Goal: Task Accomplishment & Management: Complete application form

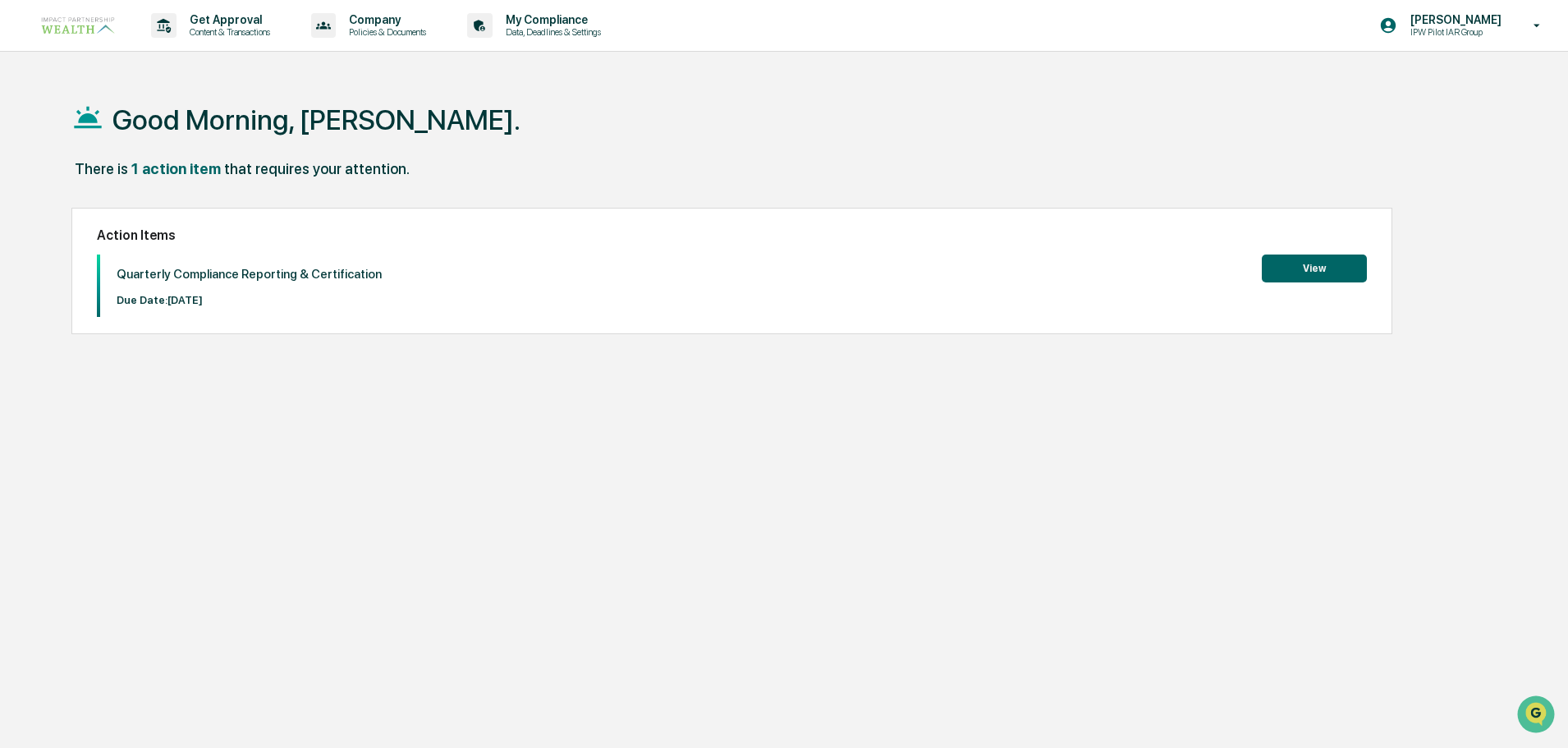
click at [1307, 262] on button "View" at bounding box center [1315, 268] width 105 height 28
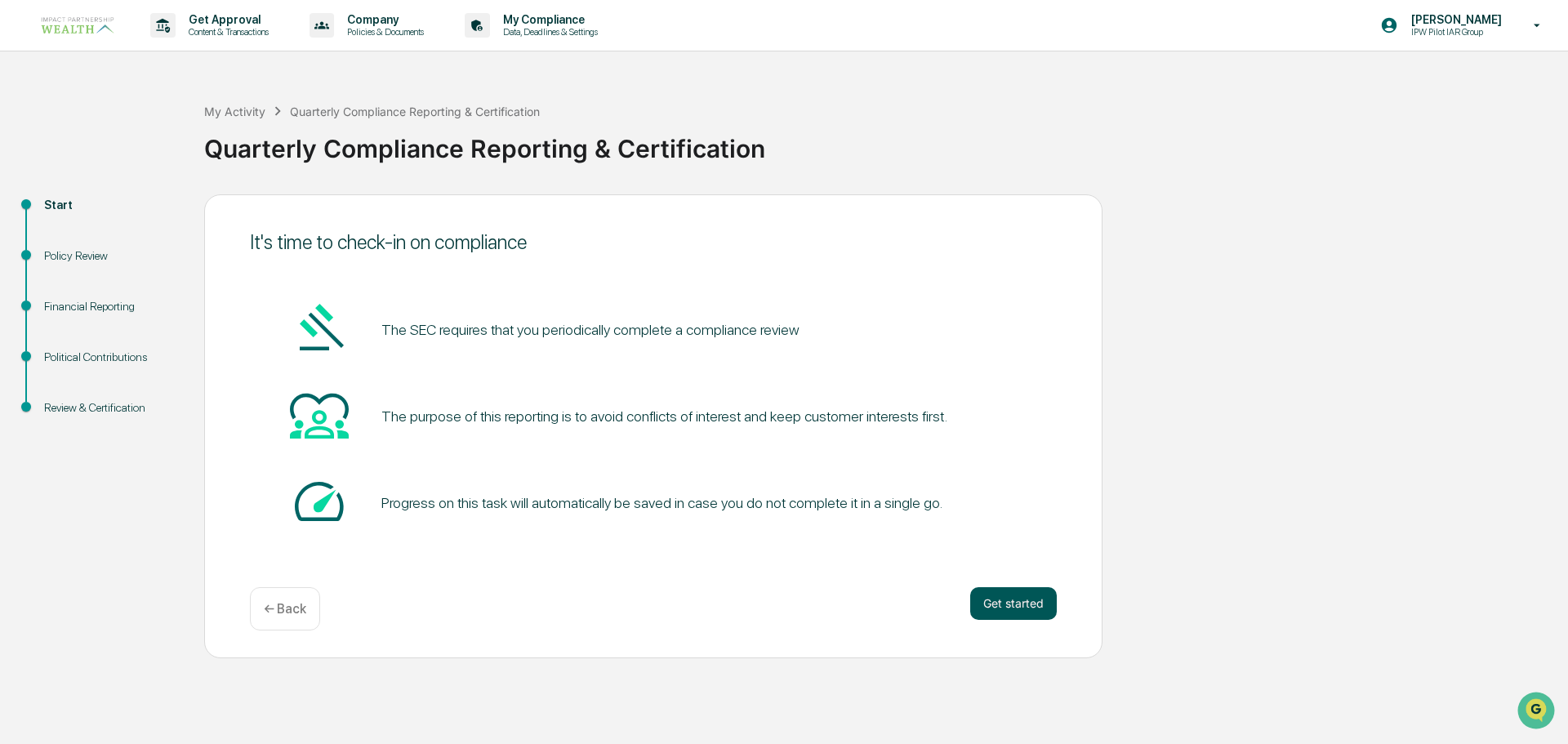
click at [1013, 608] on button "Get started" at bounding box center [1012, 603] width 87 height 33
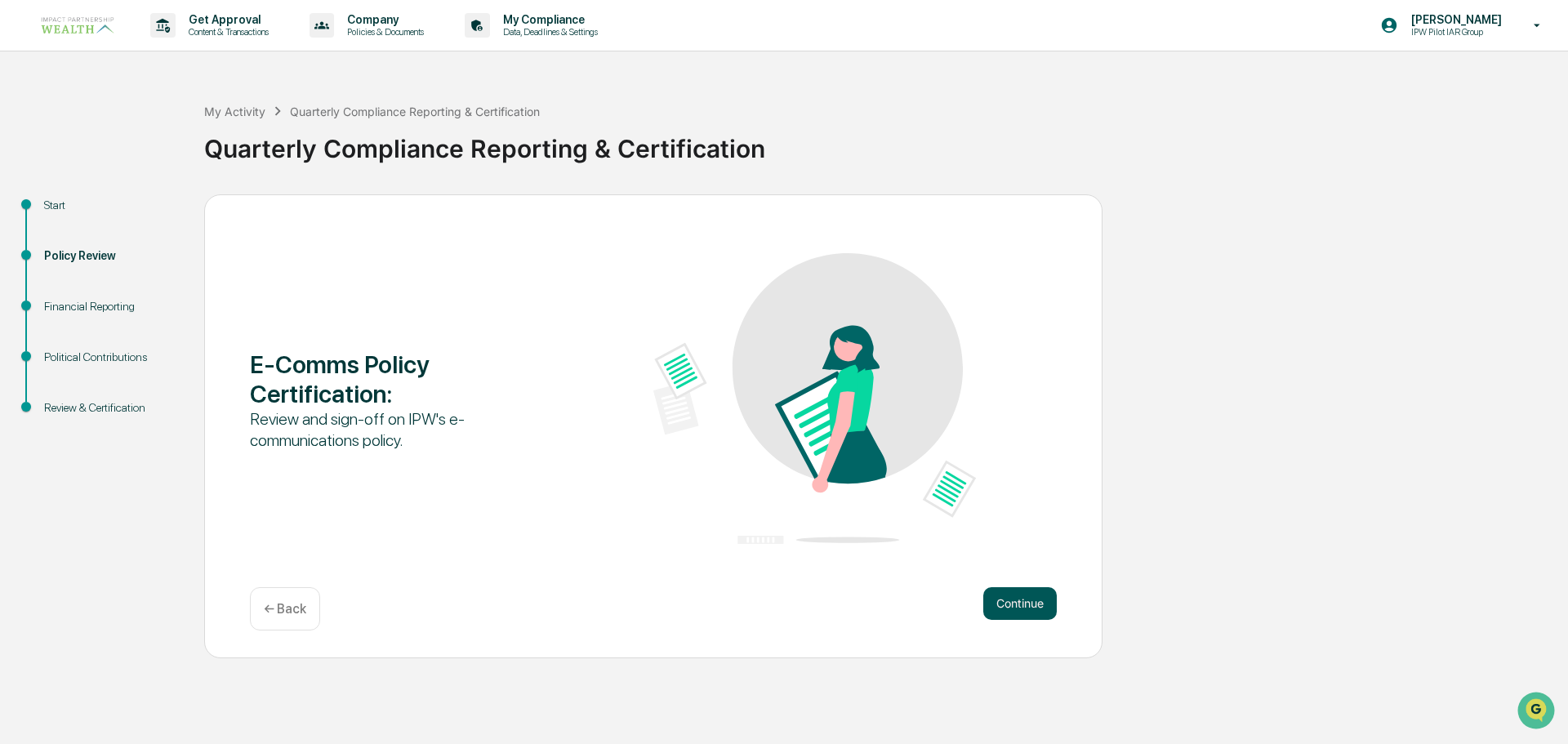
click at [1003, 600] on button "Continue" at bounding box center [1020, 603] width 74 height 33
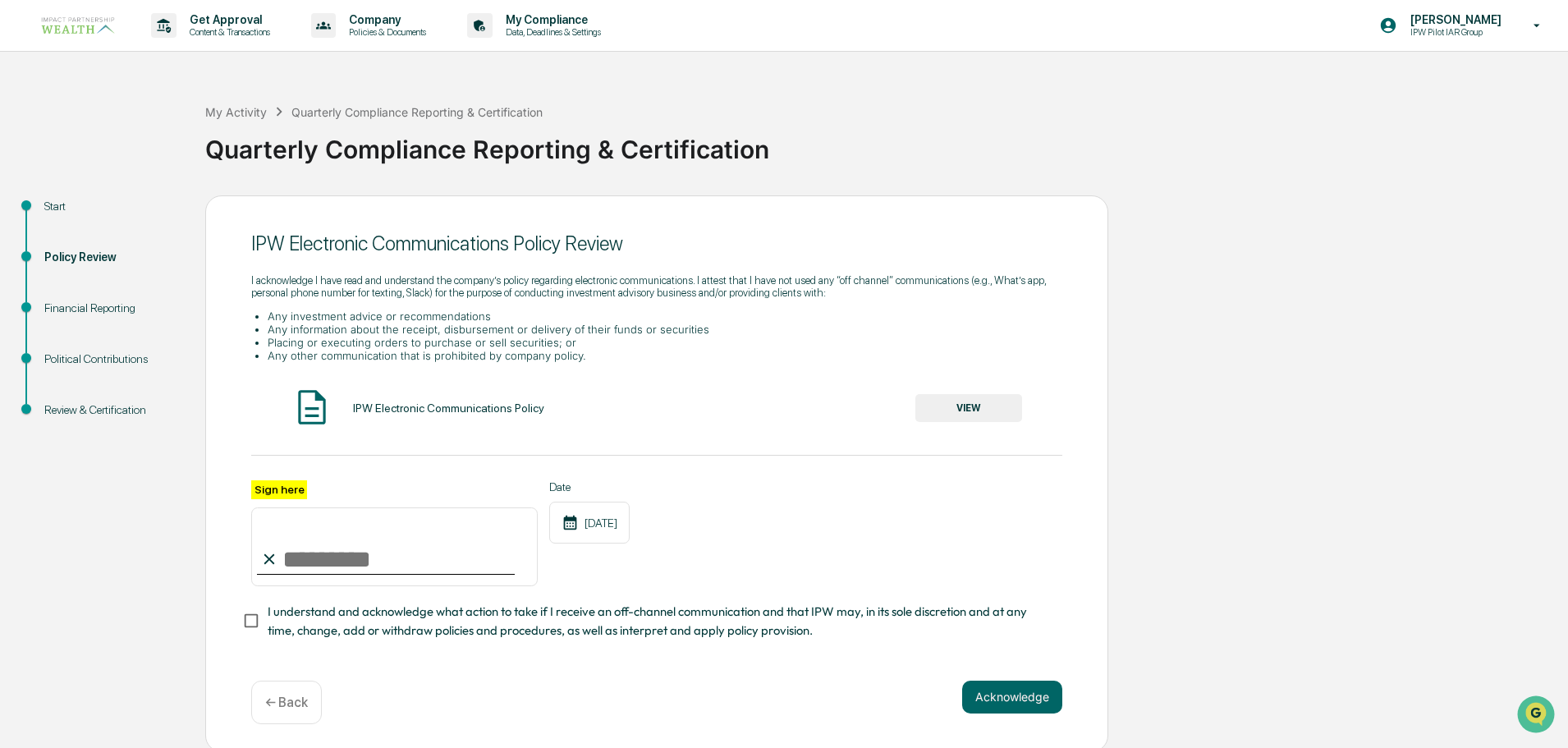
click at [336, 557] on input "Sign here" at bounding box center [394, 546] width 286 height 78
type input "**********"
click at [1016, 707] on button "Acknowledge" at bounding box center [1012, 697] width 100 height 33
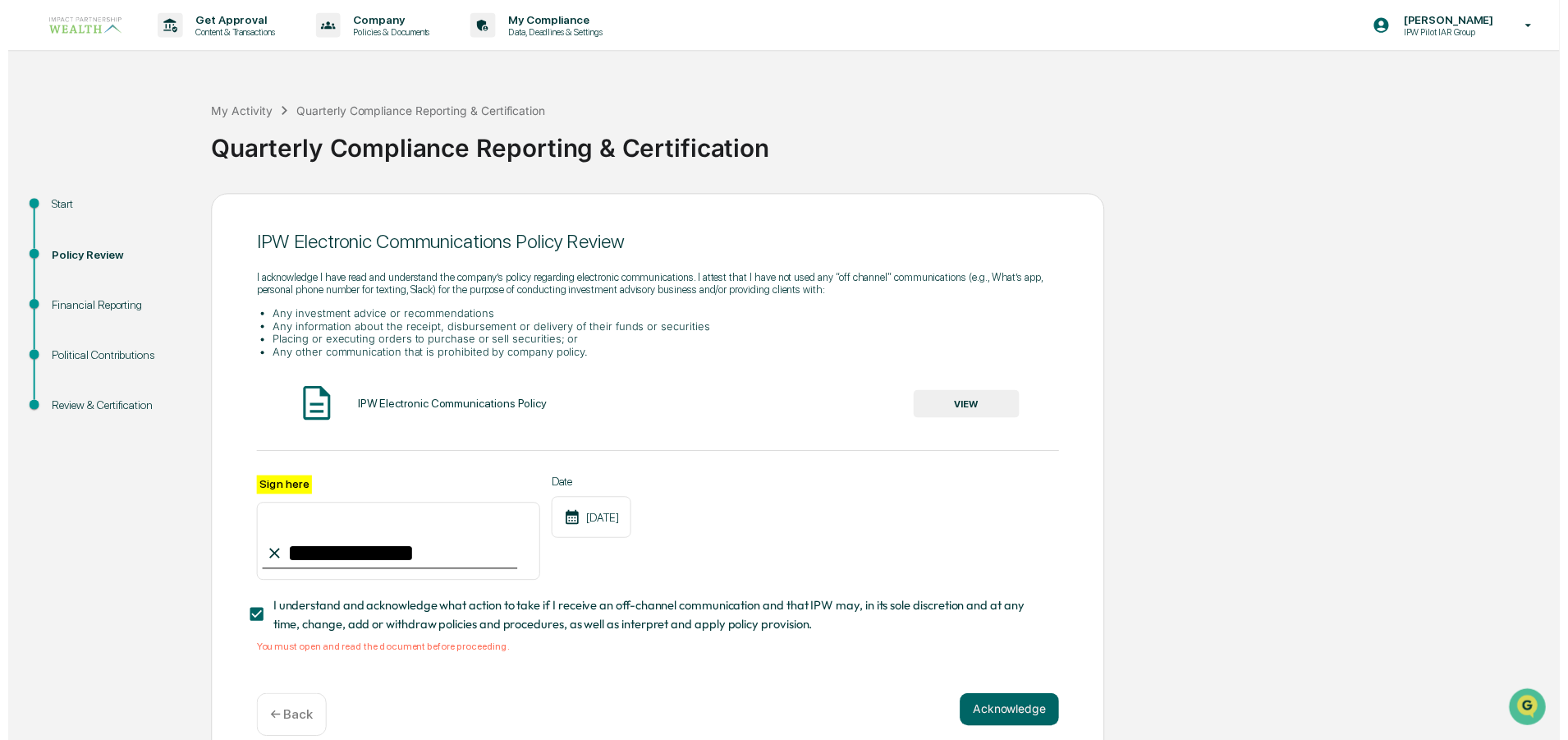
scroll to position [28, 0]
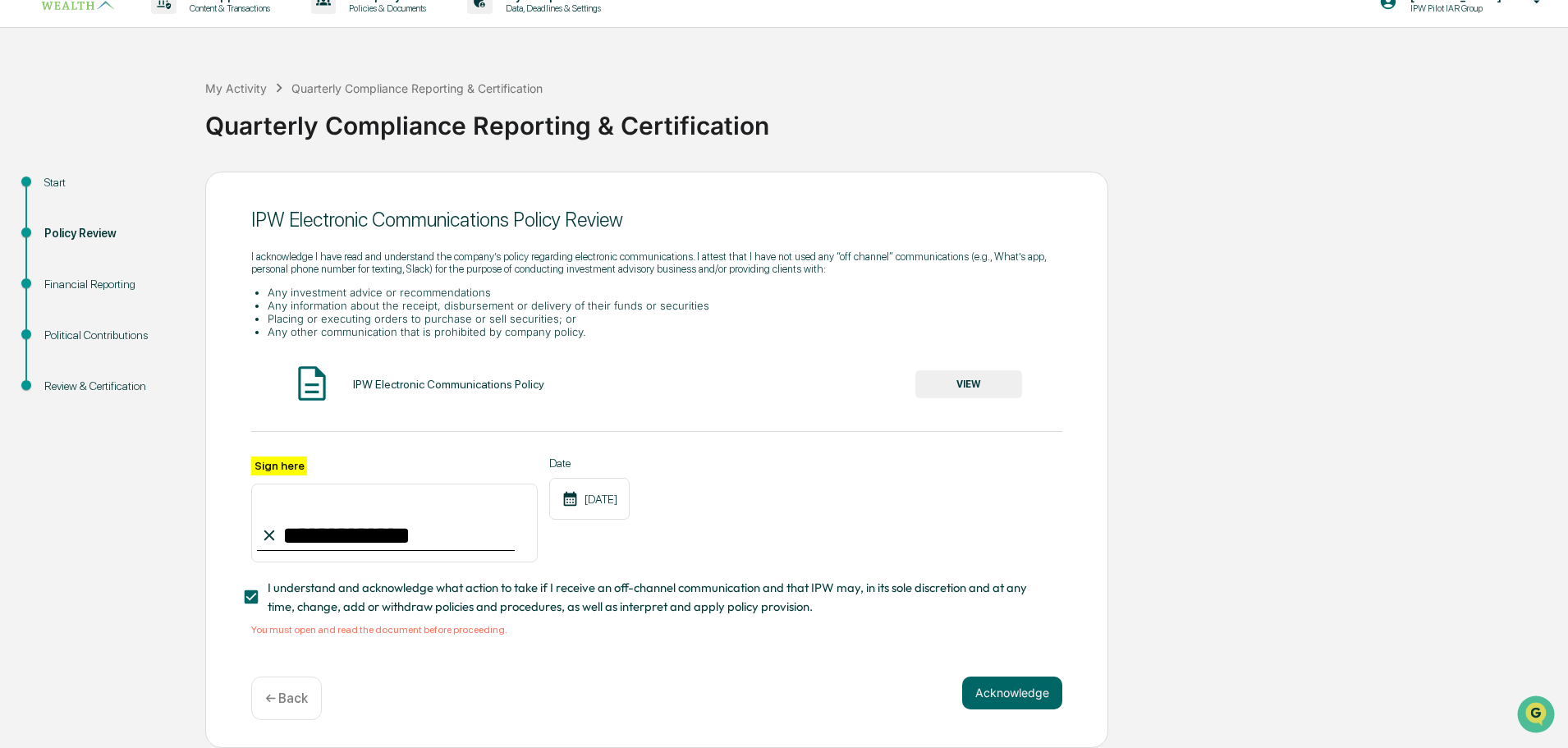
click at [388, 378] on div "IPW Electronic Communications Policy" at bounding box center [449, 383] width 191 height 13
click at [955, 375] on button "VIEW" at bounding box center [969, 384] width 107 height 28
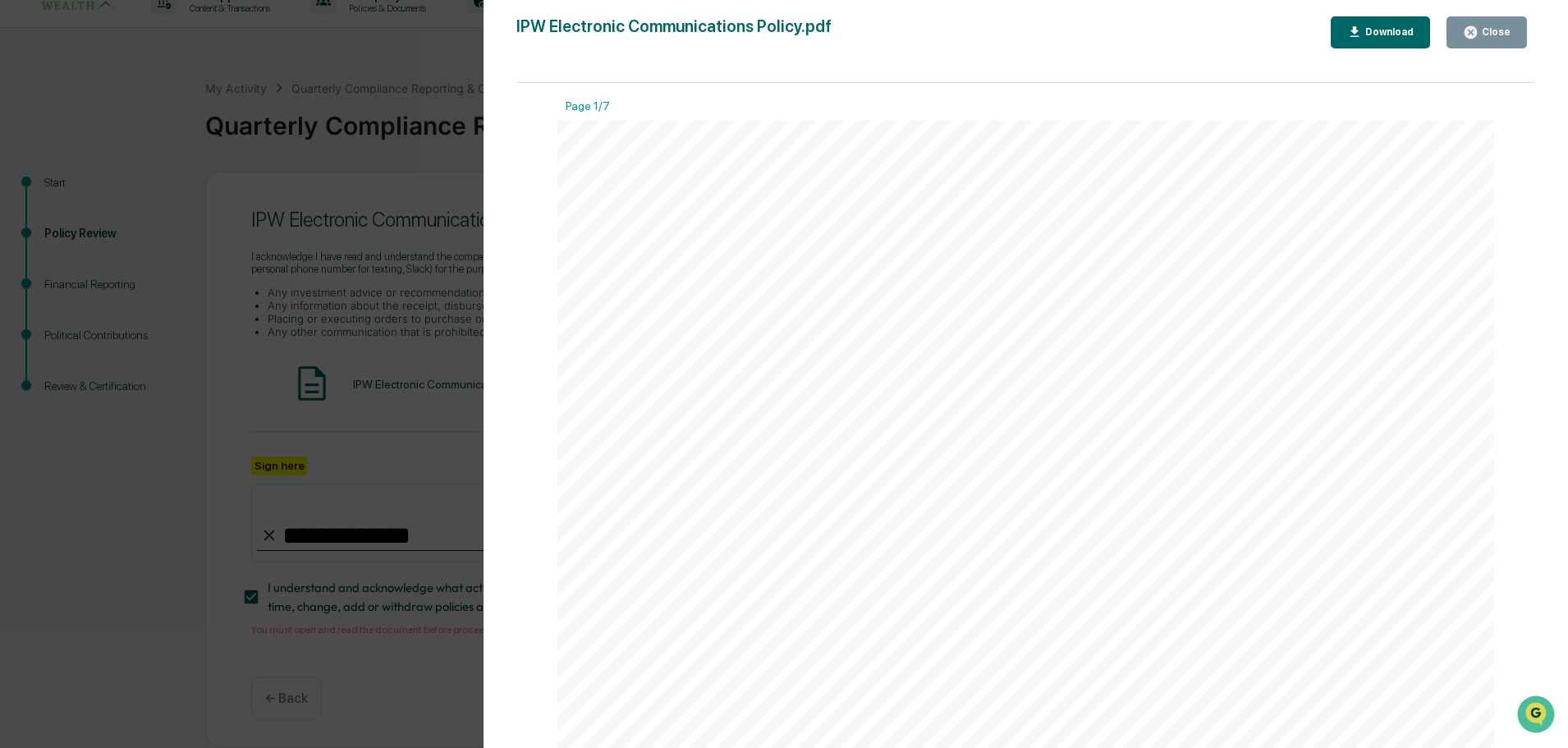
click at [1477, 32] on icon "button" at bounding box center [1471, 32] width 12 height 12
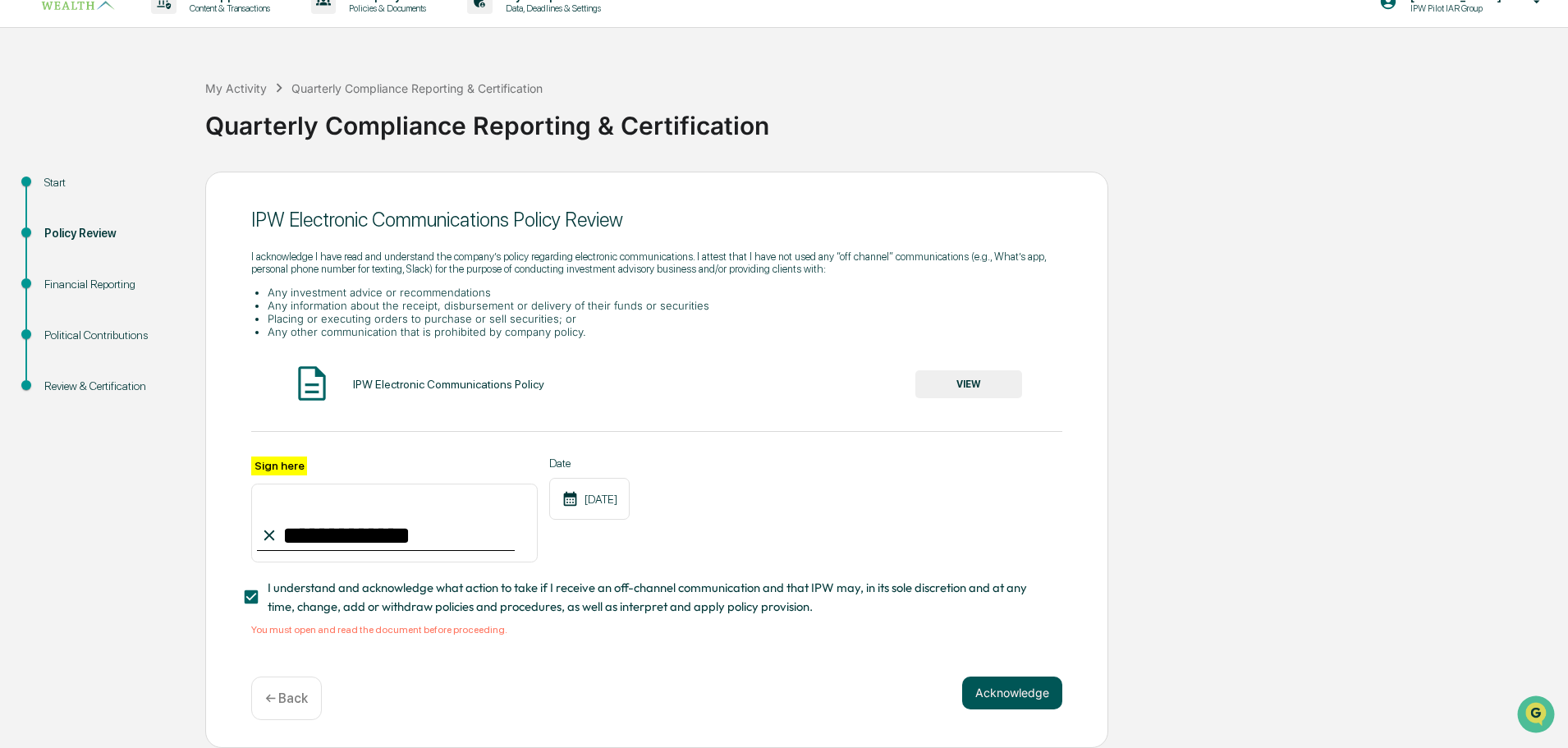
click at [996, 700] on button "Acknowledge" at bounding box center [1012, 693] width 100 height 33
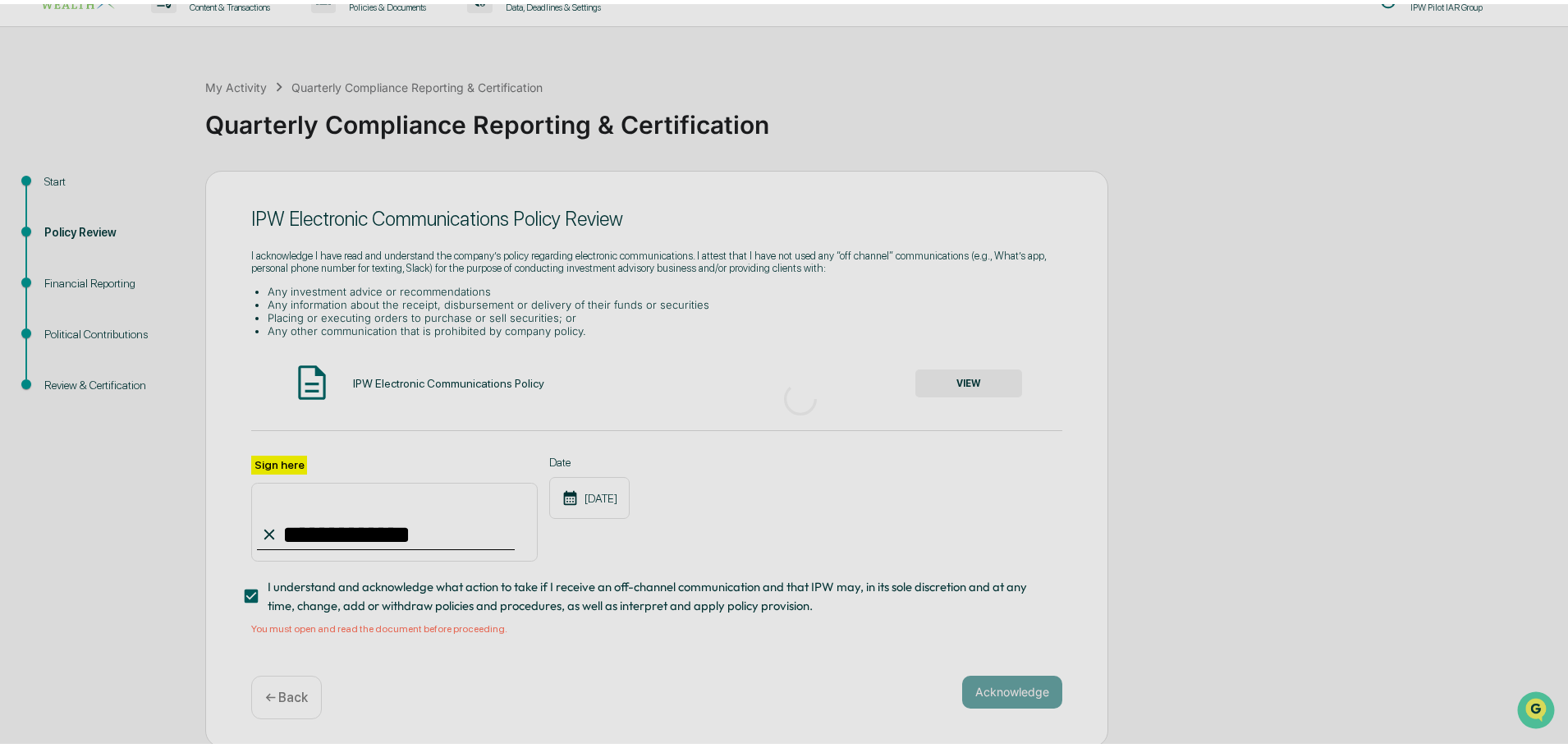
scroll to position [0, 0]
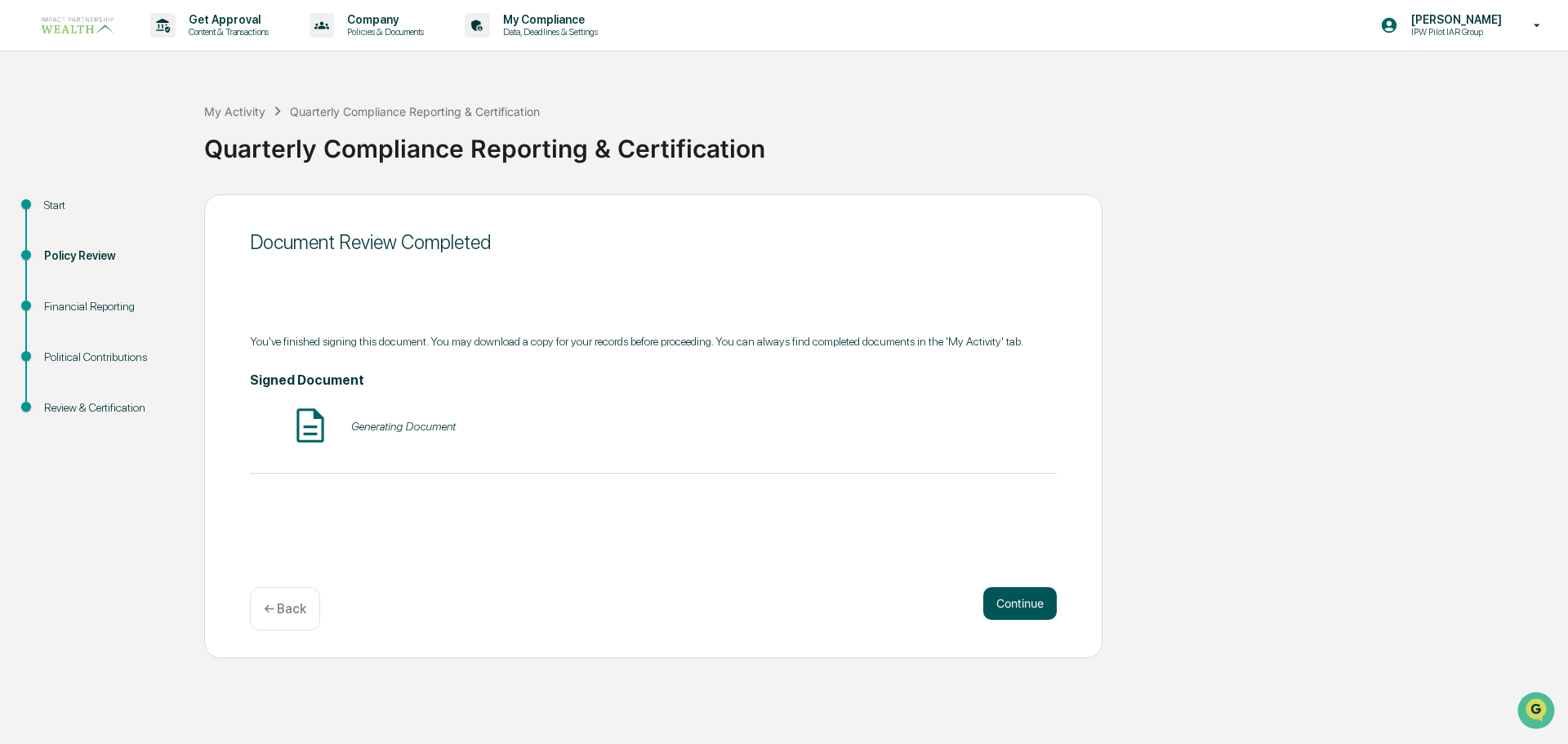
click at [1028, 601] on button "Continue" at bounding box center [1020, 603] width 74 height 33
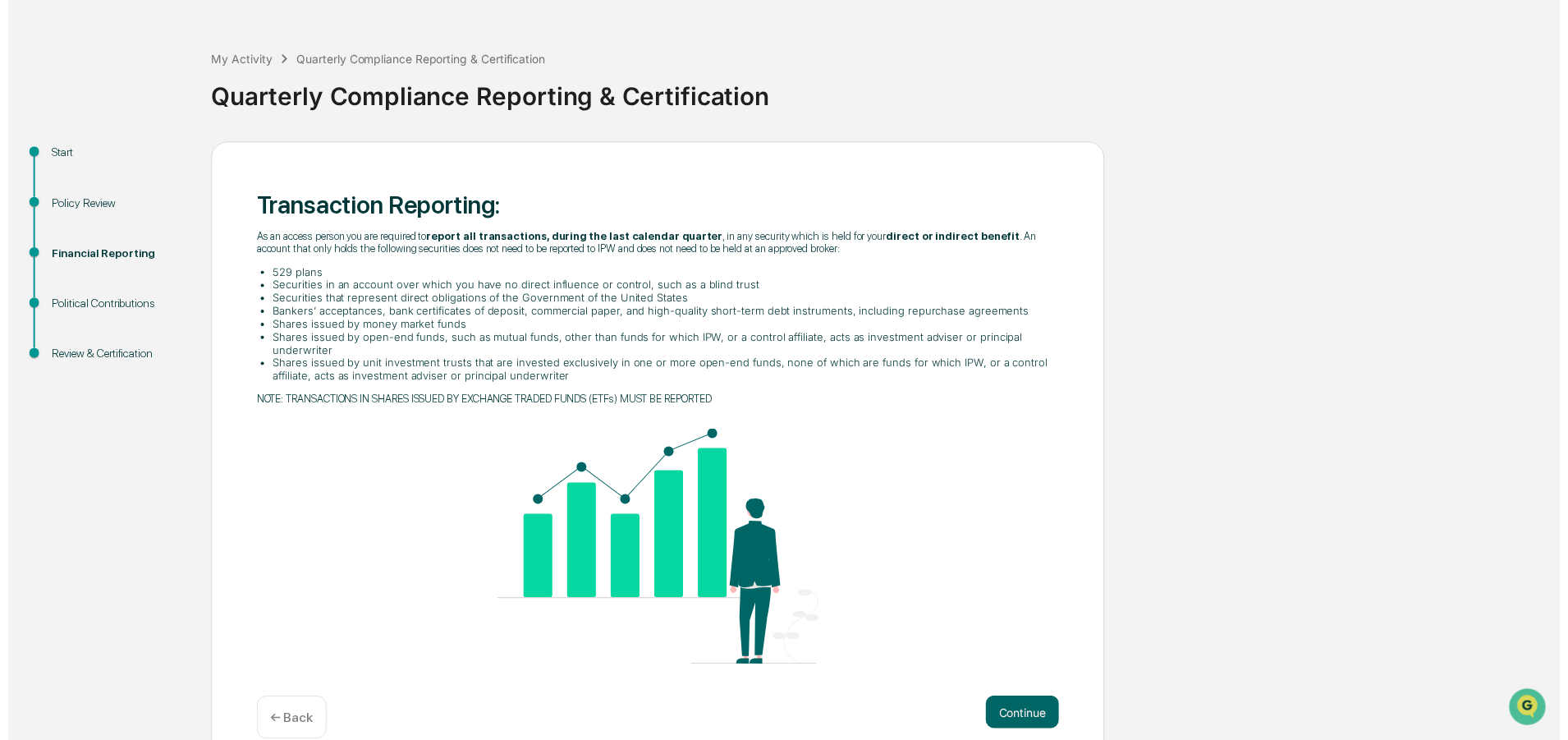
scroll to position [78, 0]
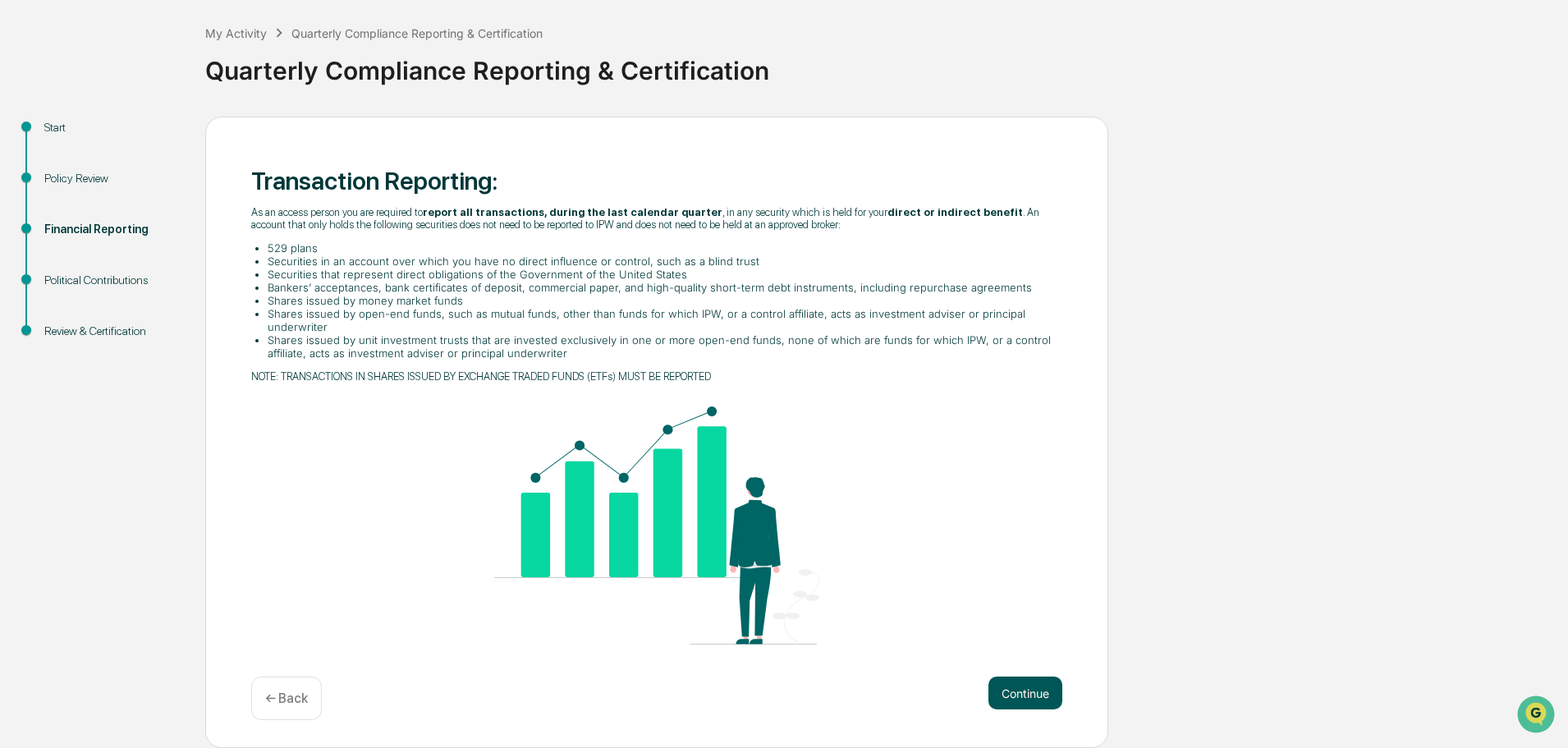
click at [1016, 686] on button "Continue" at bounding box center [1026, 693] width 74 height 33
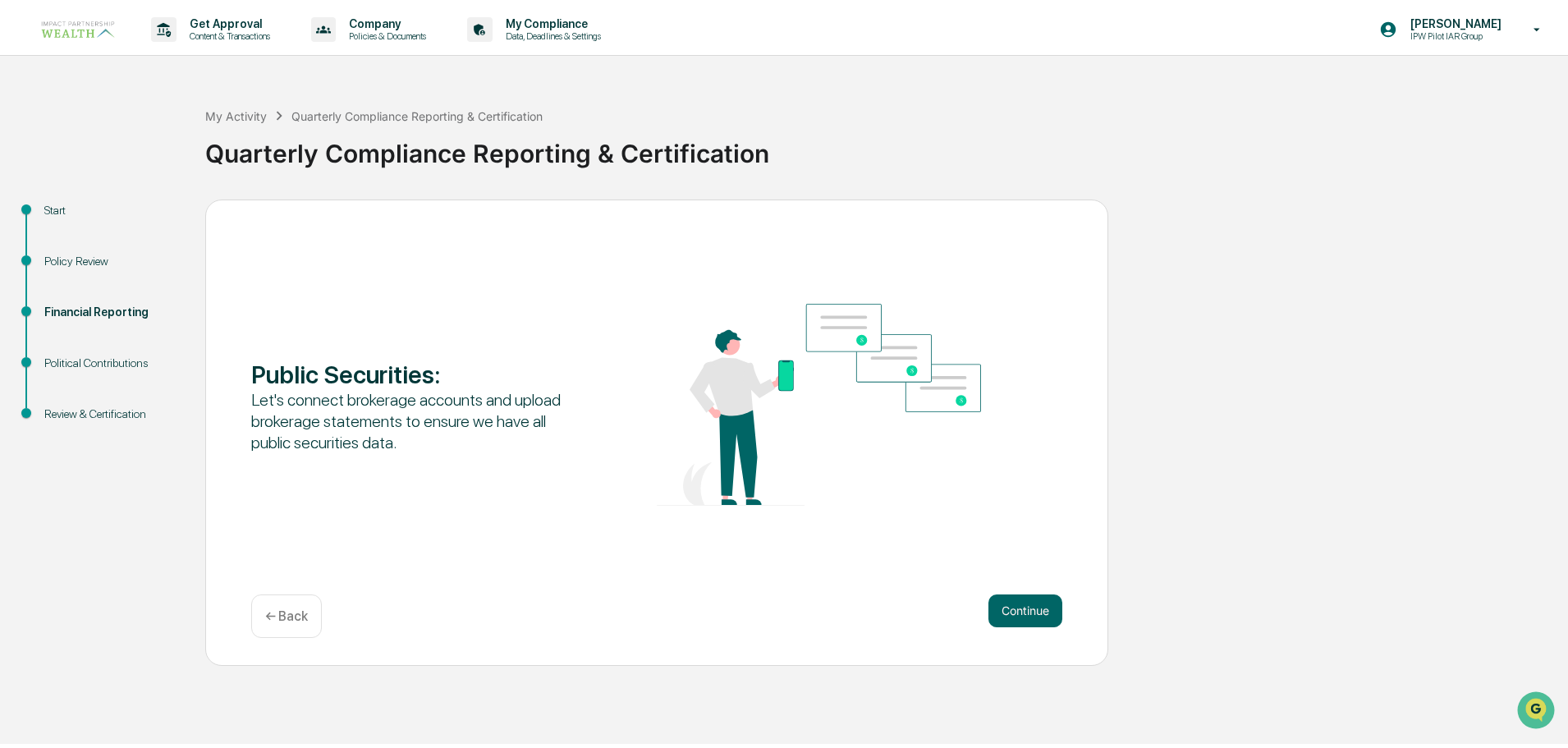
scroll to position [0, 0]
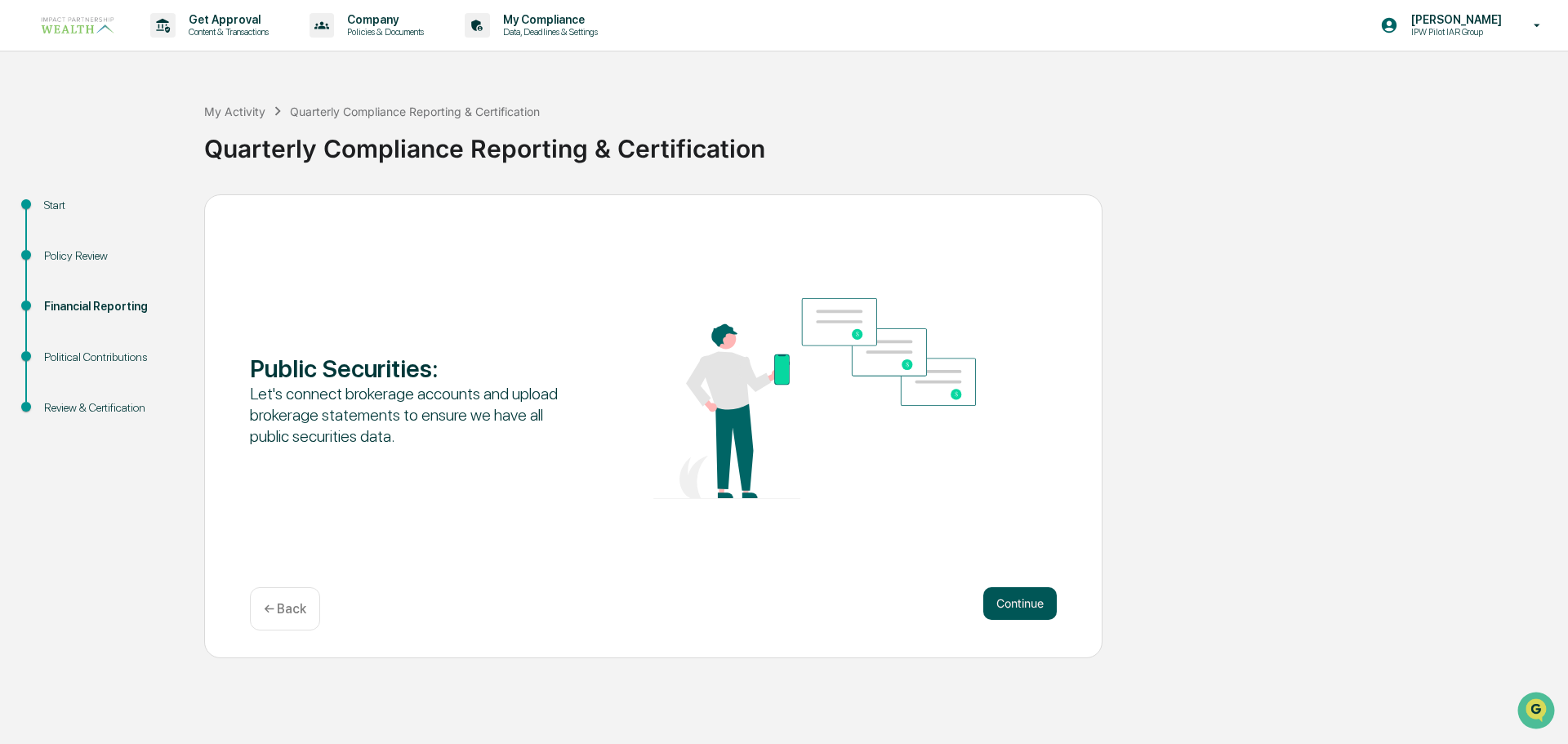
click at [1017, 602] on button "Continue" at bounding box center [1020, 603] width 74 height 33
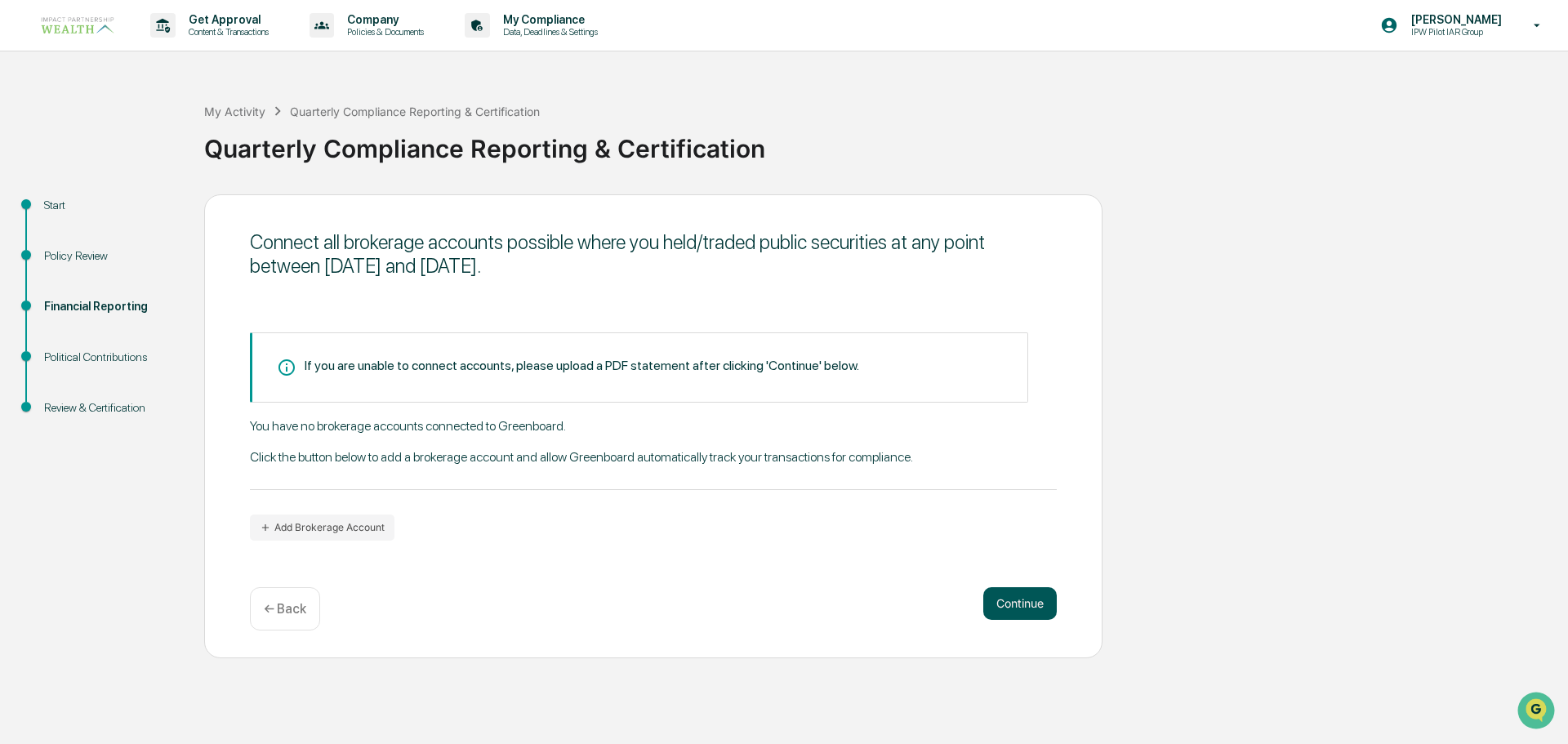
drag, startPoint x: 1000, startPoint y: 599, endPoint x: 1014, endPoint y: 609, distance: 17.2
click at [1014, 609] on button "Continue" at bounding box center [1020, 603] width 74 height 33
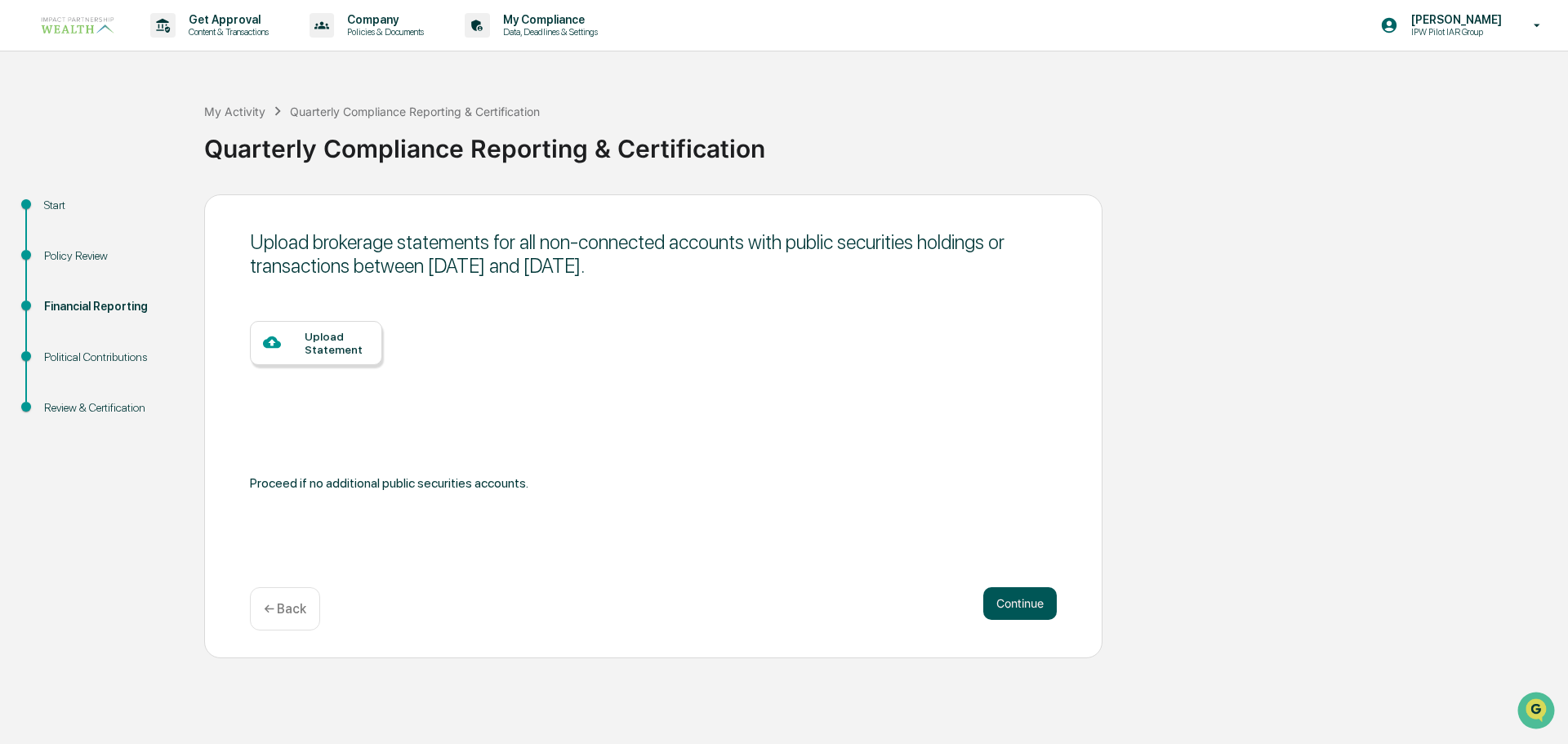
click at [1012, 603] on button "Continue" at bounding box center [1020, 603] width 74 height 33
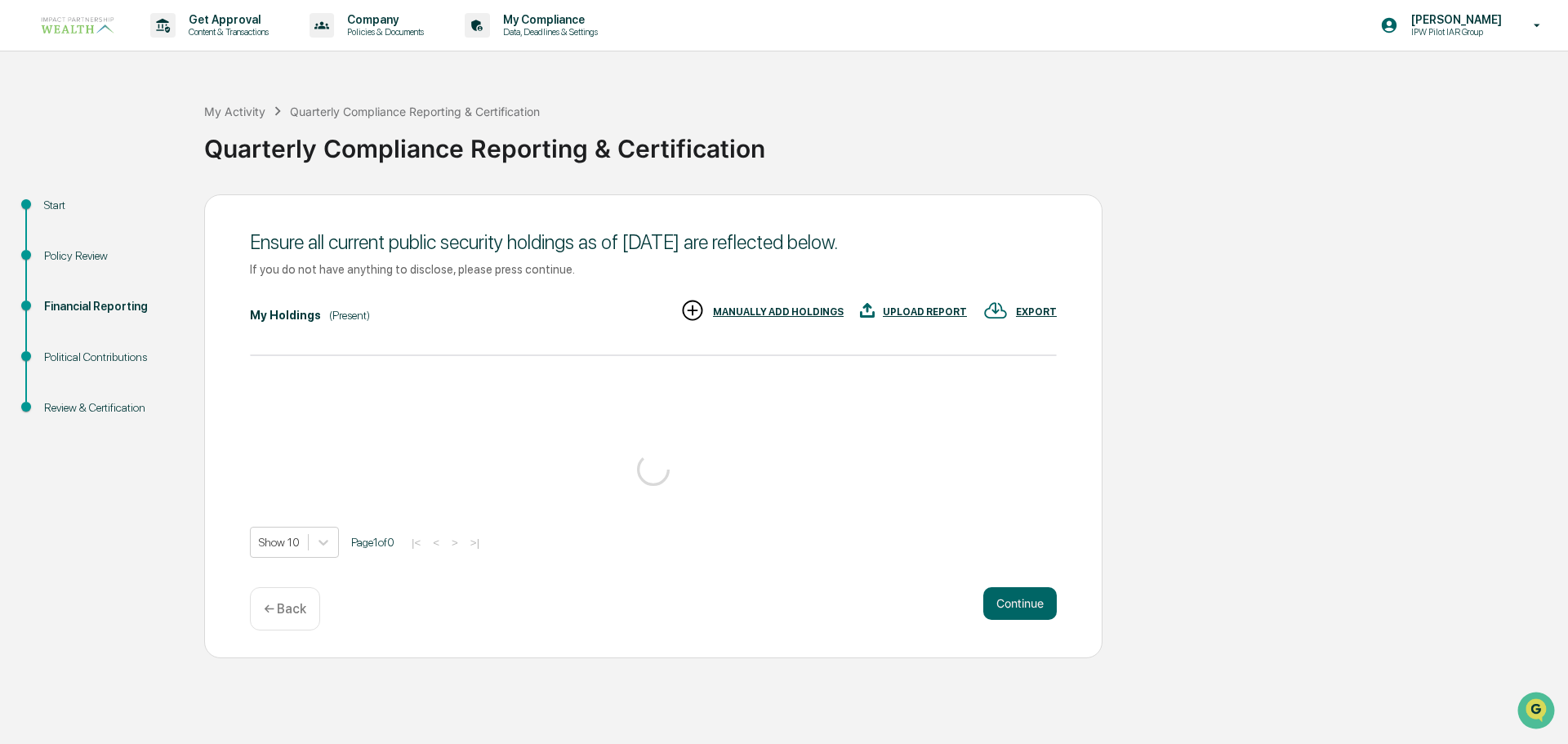
click at [1012, 603] on button "Continue" at bounding box center [1020, 603] width 74 height 33
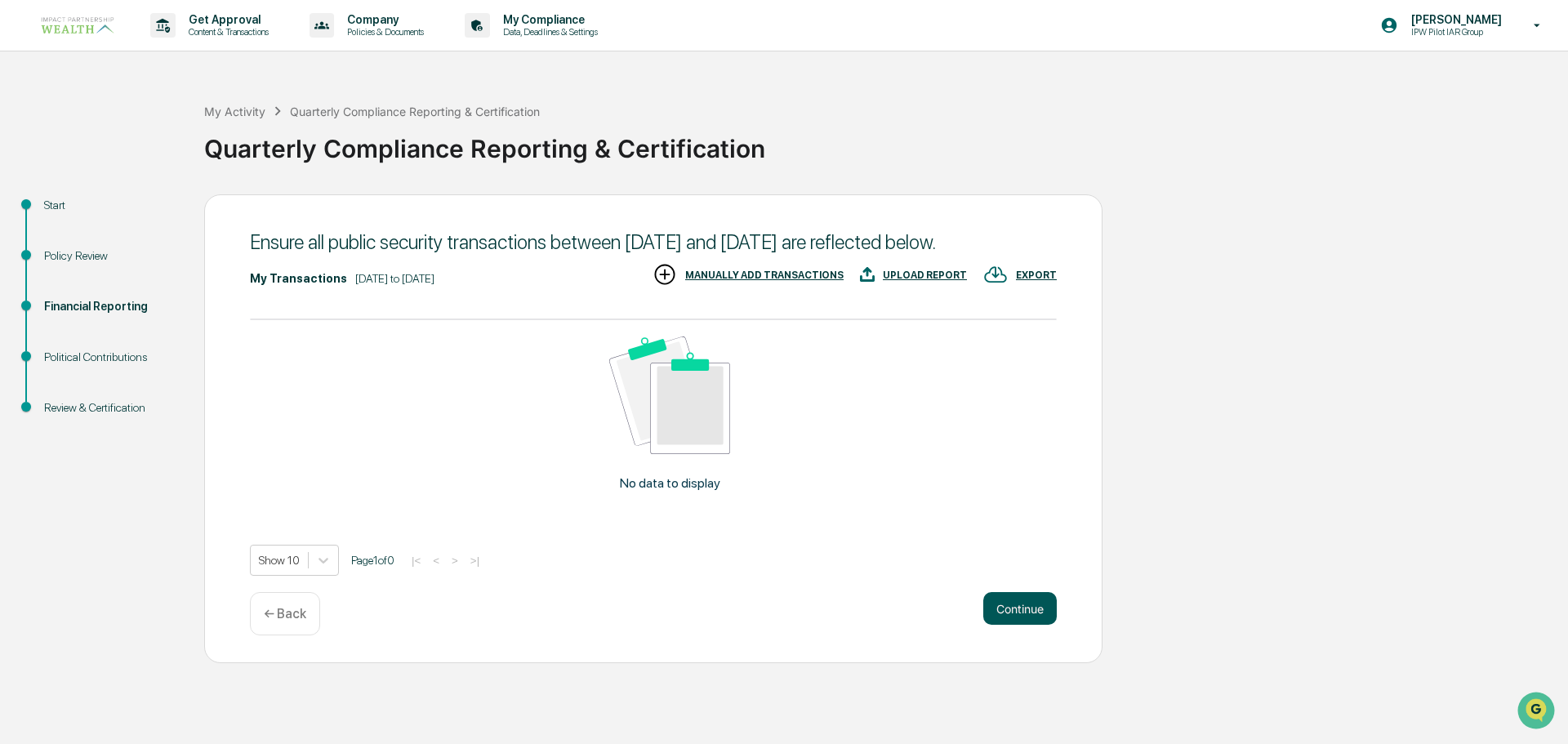
click at [1010, 625] on button "Continue" at bounding box center [1020, 608] width 74 height 33
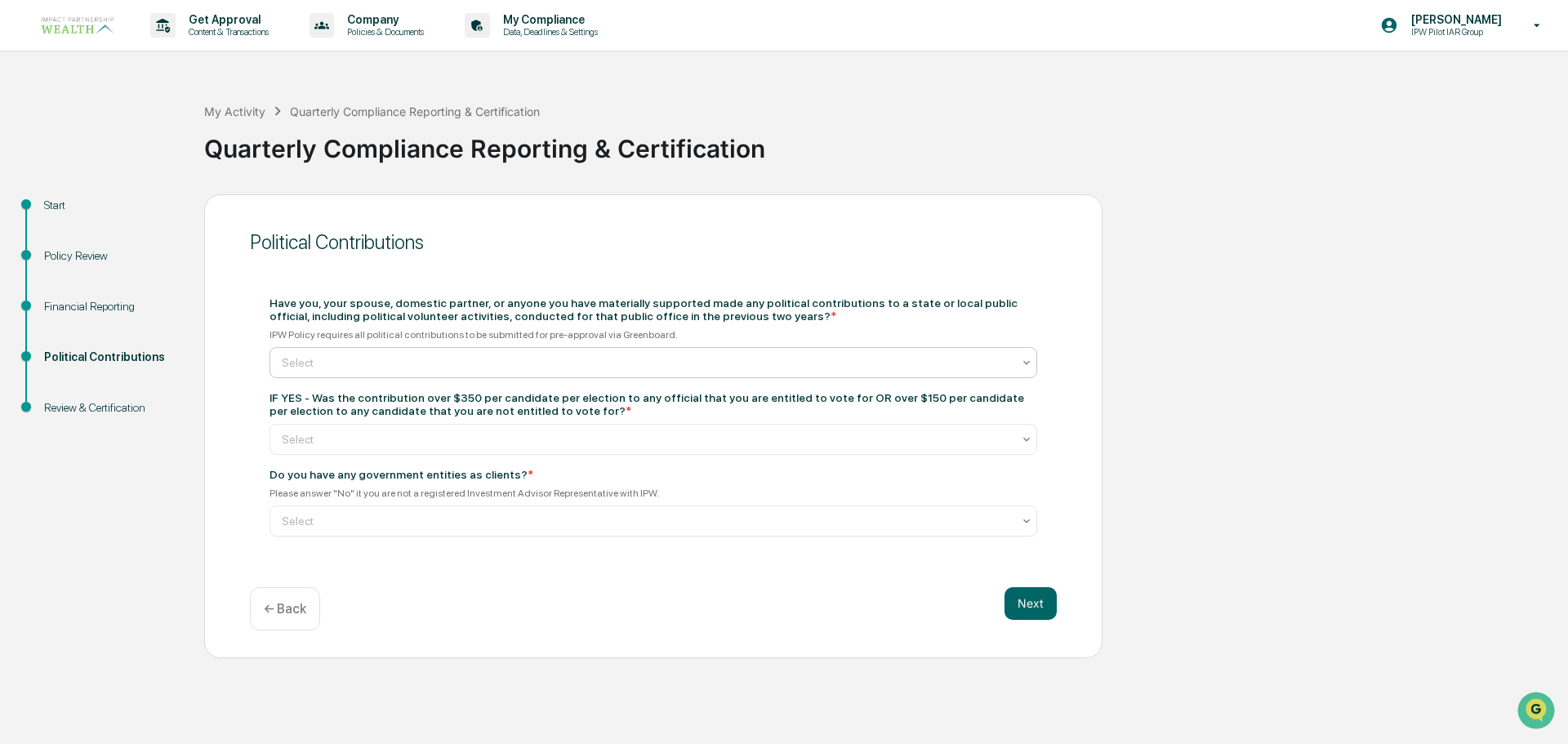
click at [393, 356] on div at bounding box center [646, 362] width 730 height 16
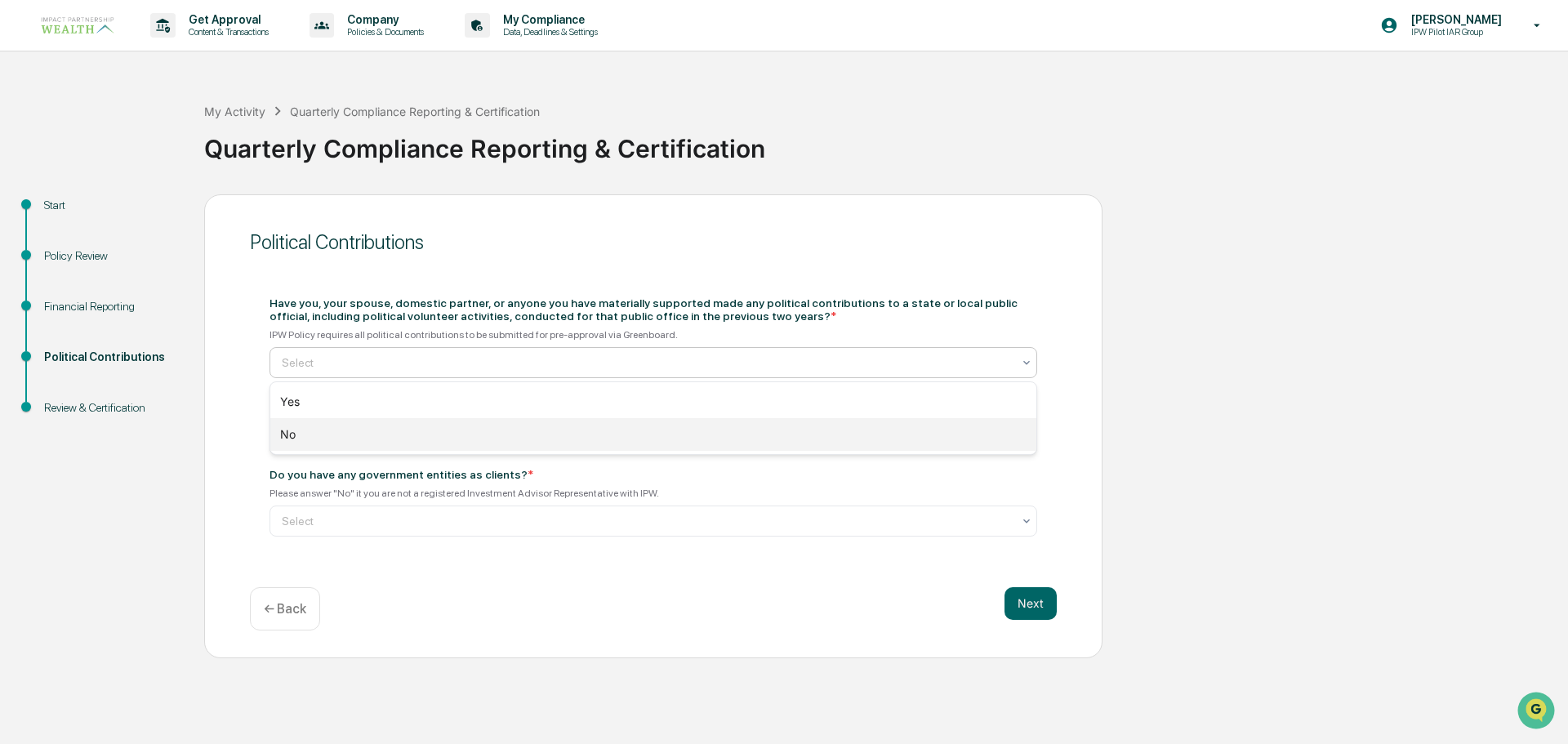
click at [311, 428] on div "No" at bounding box center [652, 435] width 766 height 33
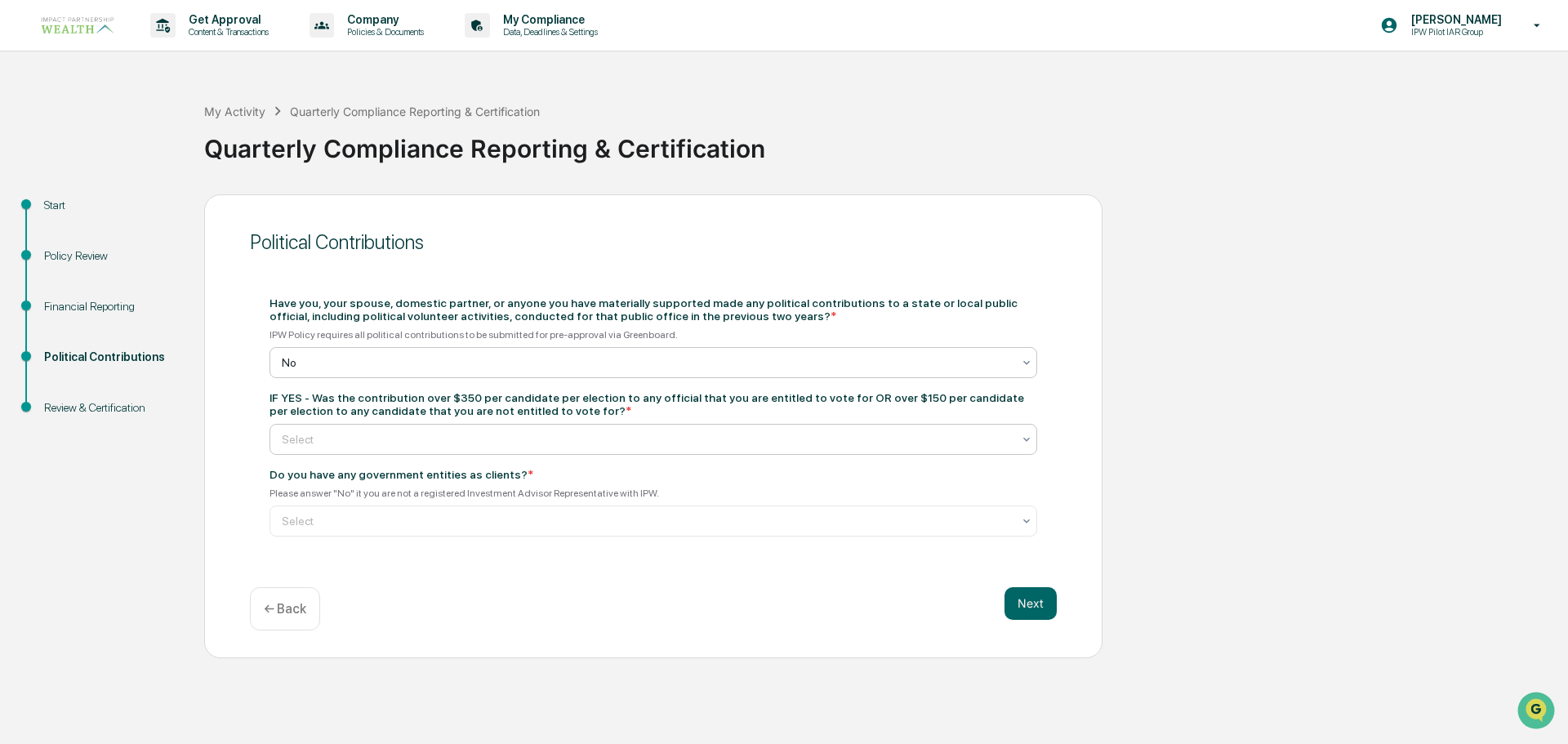
click at [313, 442] on div at bounding box center [646, 439] width 730 height 16
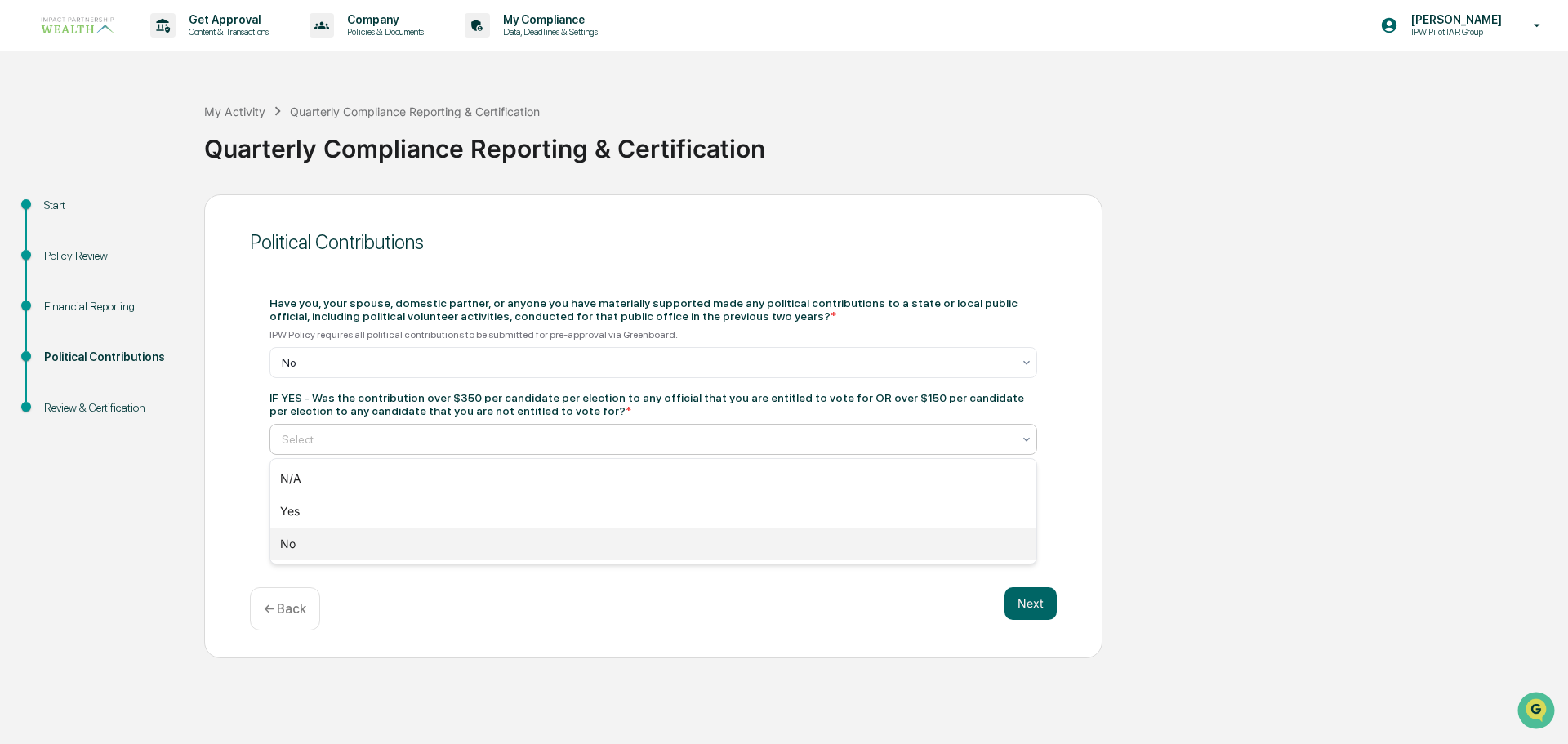
click at [300, 549] on div "No" at bounding box center [652, 543] width 766 height 33
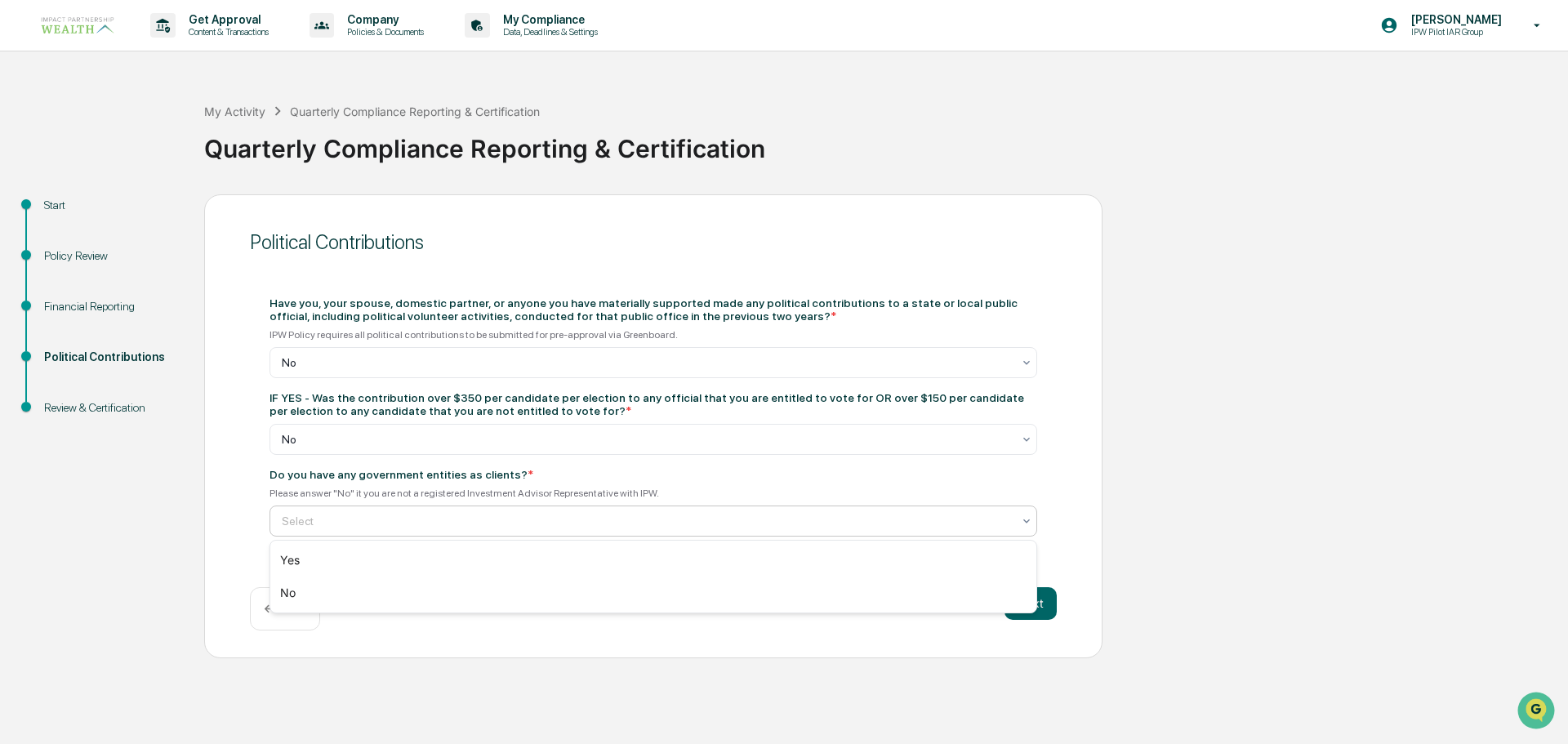
click at [332, 528] on div at bounding box center [646, 520] width 730 height 16
click at [317, 592] on div "No" at bounding box center [652, 592] width 766 height 33
click at [1036, 600] on button "Next" at bounding box center [1030, 603] width 52 height 33
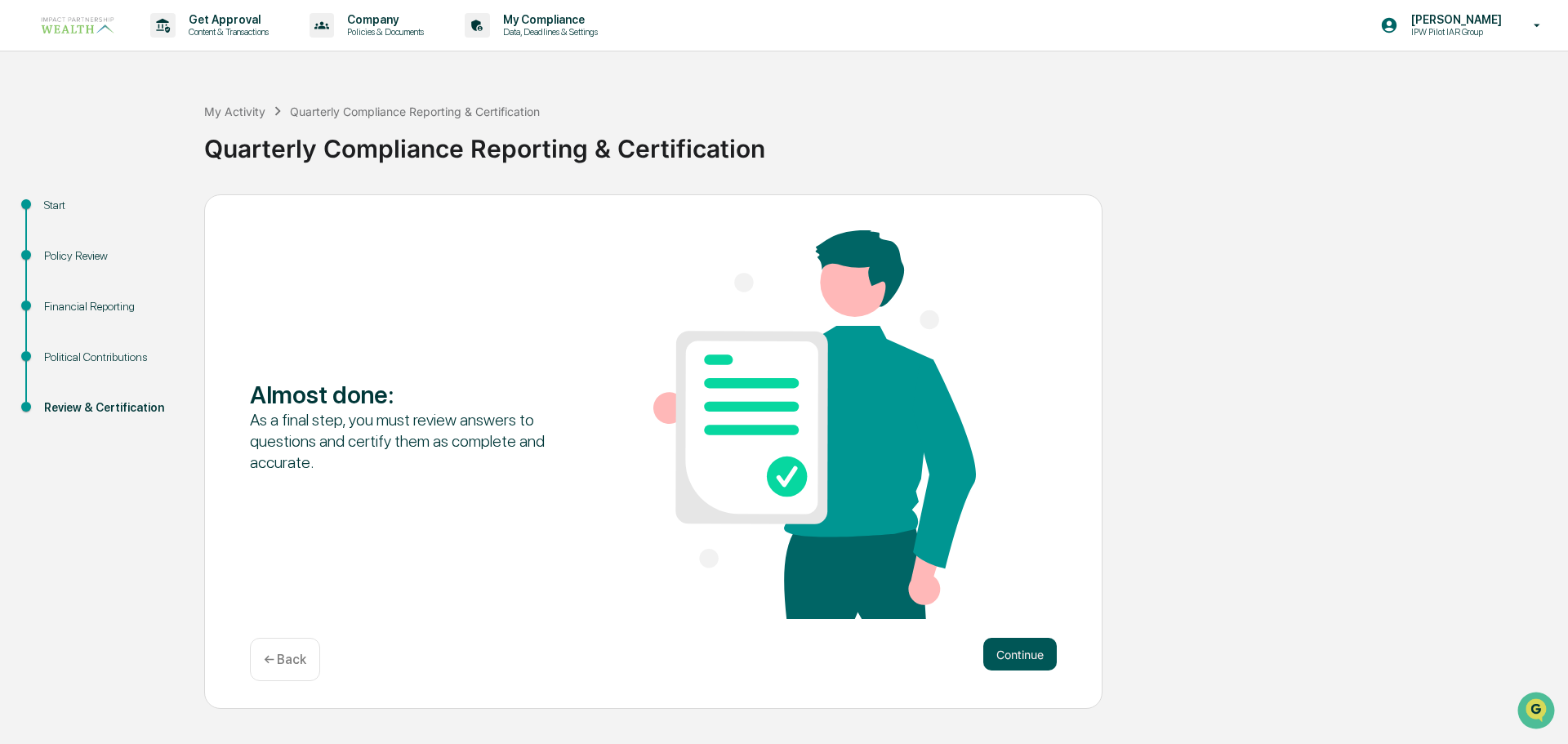
click at [1019, 649] on button "Continue" at bounding box center [1020, 654] width 74 height 33
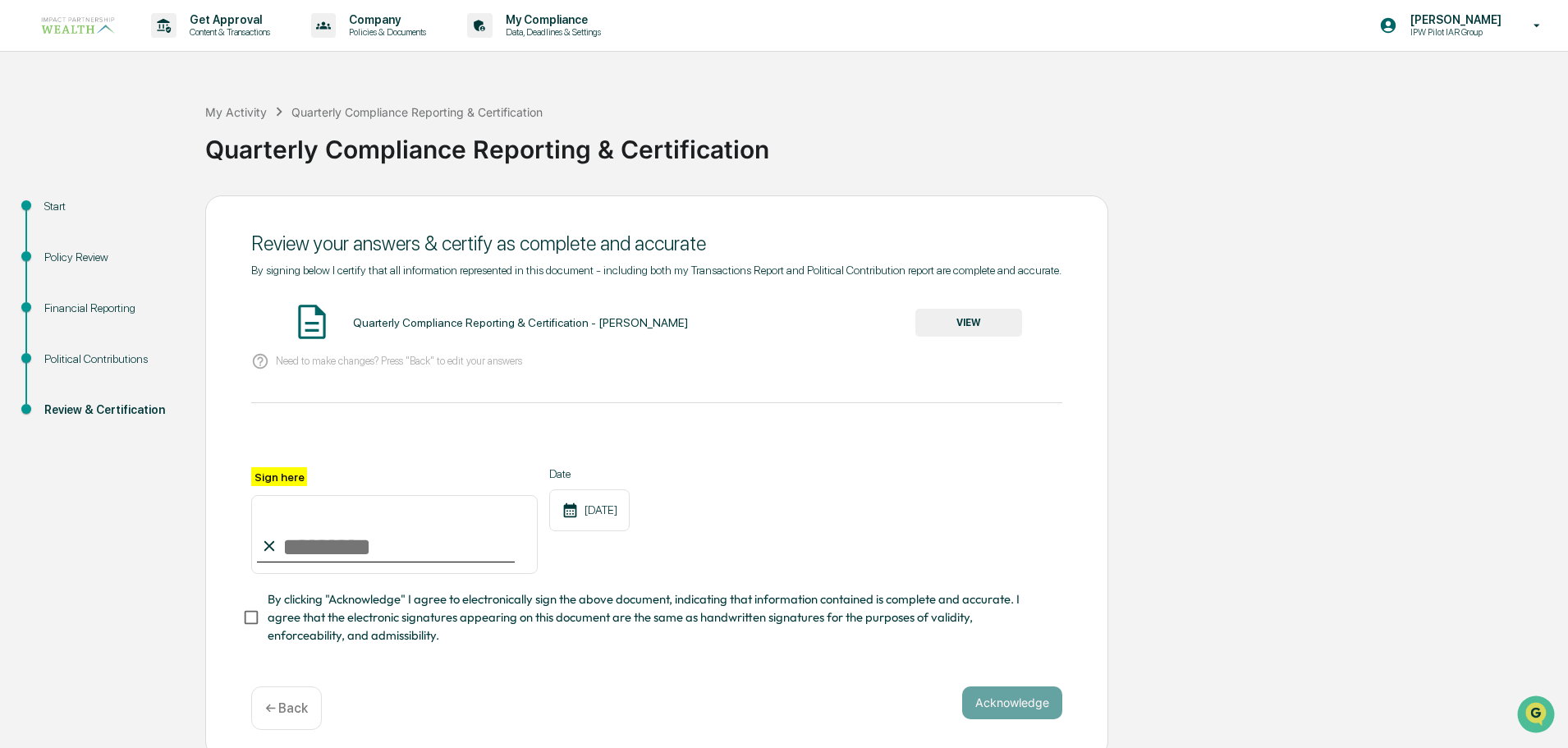
click at [322, 543] on input "Sign here" at bounding box center [394, 533] width 286 height 78
type input "**********"
click at [971, 317] on button "VIEW" at bounding box center [969, 322] width 107 height 28
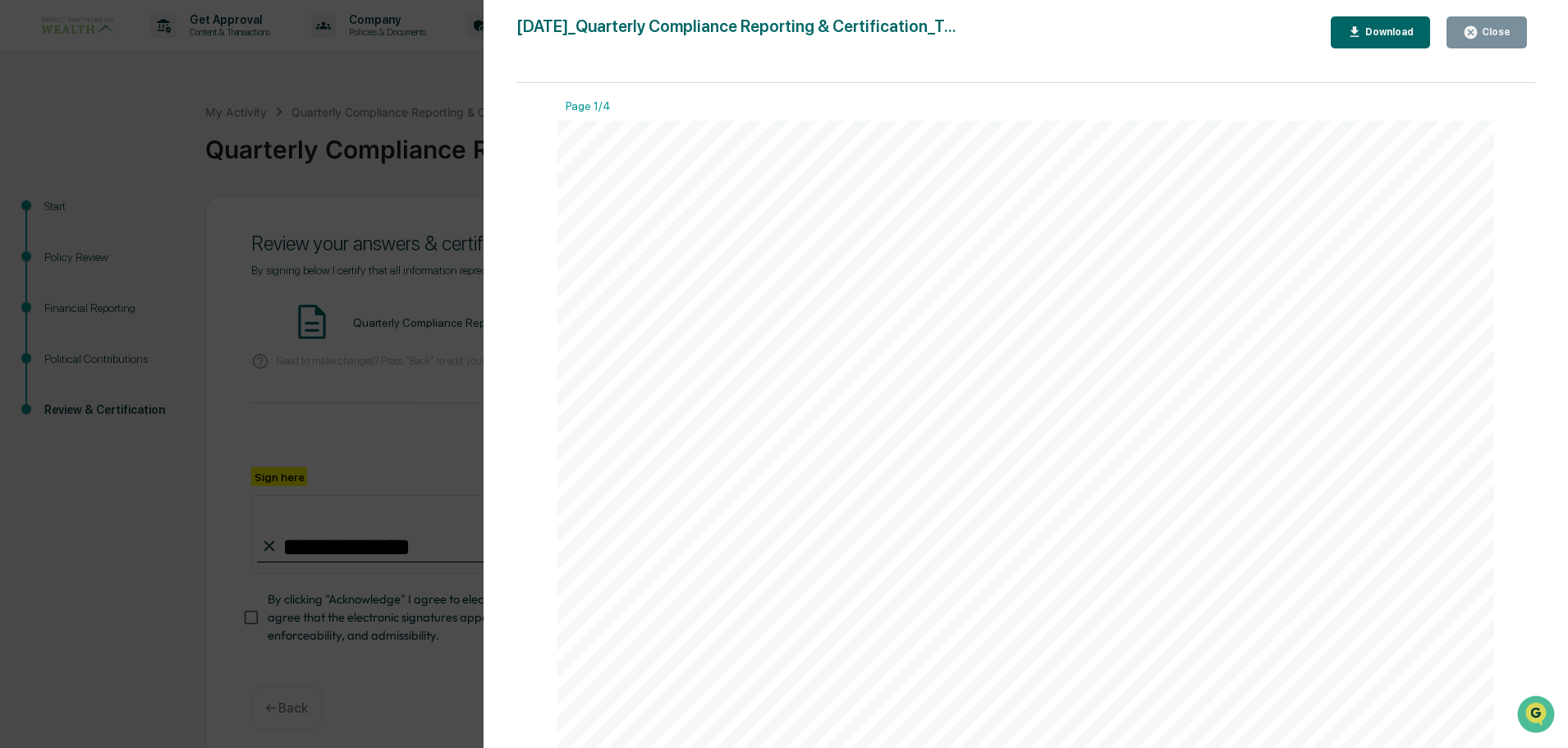
click at [352, 265] on div "Version History [DATE] 01:10 PM [PERSON_NAME] [DATE]_Quarterly Compliance Repor…" at bounding box center [784, 374] width 1568 height 748
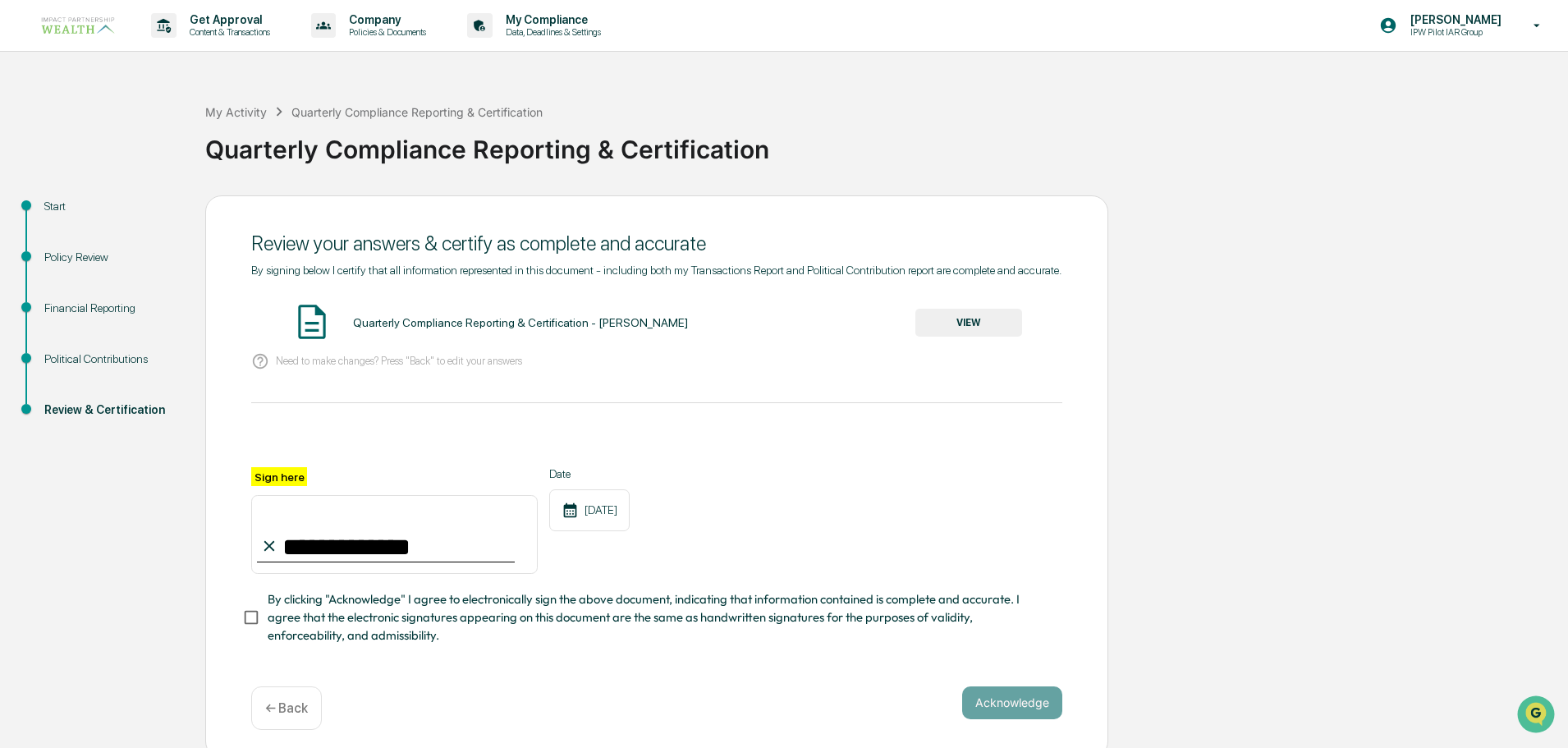
click at [241, 625] on div "**********" at bounding box center [657, 477] width 903 height 562
click at [977, 709] on button "Acknowledge" at bounding box center [1012, 702] width 100 height 33
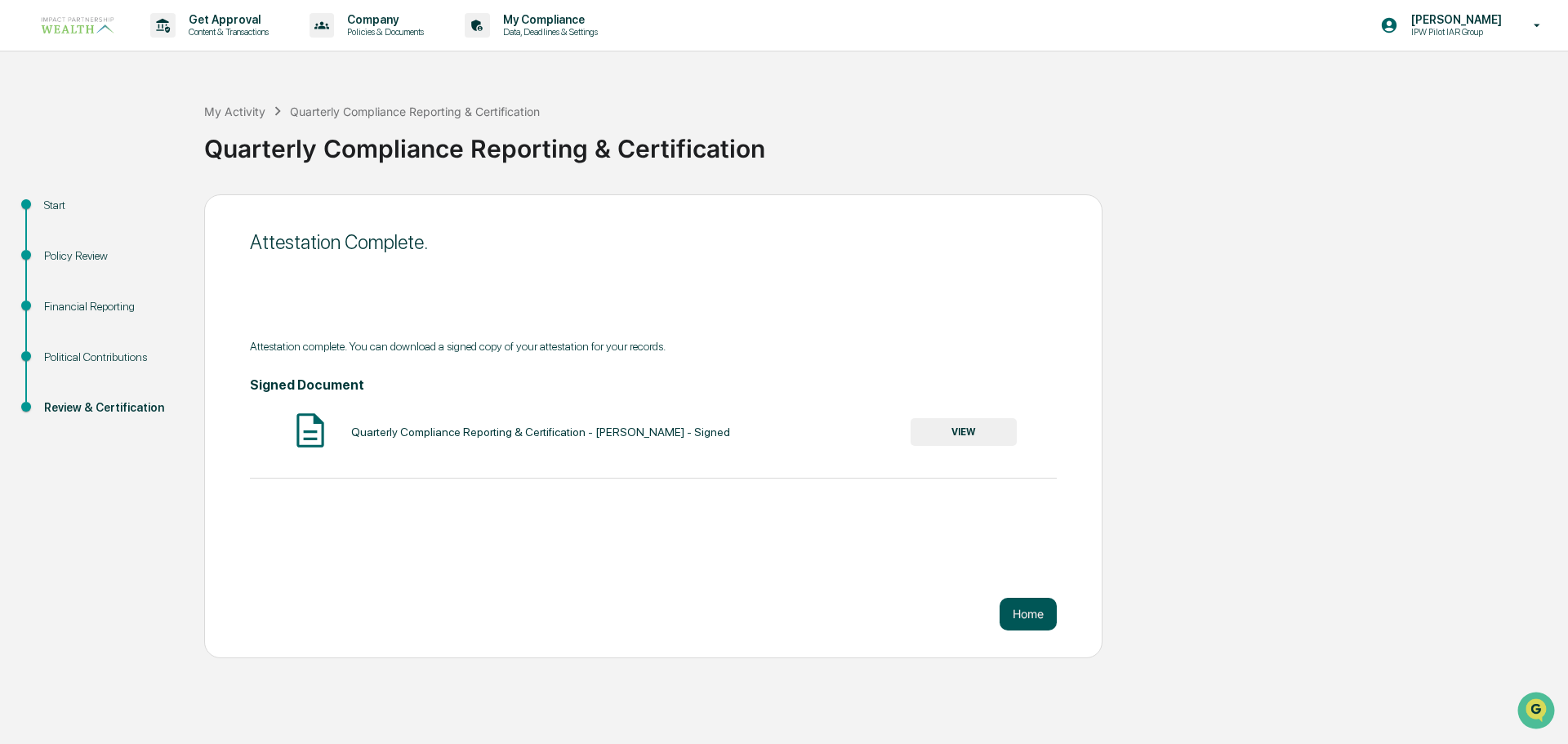
click at [1033, 617] on button "Home" at bounding box center [1028, 614] width 57 height 33
